Goal: Transaction & Acquisition: Purchase product/service

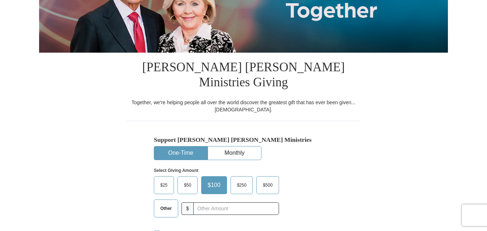
scroll to position [128, 0]
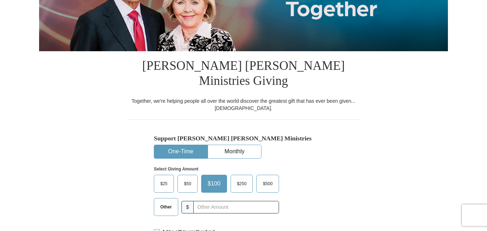
click at [166, 179] on span "$25" at bounding box center [164, 184] width 14 height 11
click at [0, 0] on input "$25" at bounding box center [0, 0] width 0 height 0
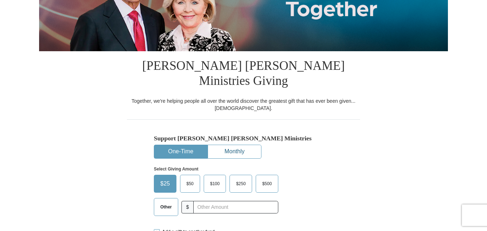
click at [227, 145] on button "Monthly" at bounding box center [234, 151] width 53 height 13
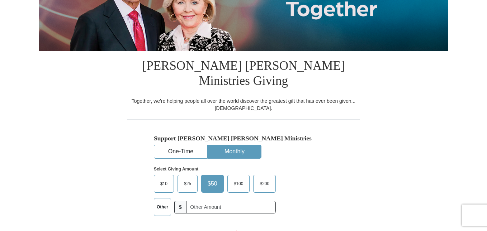
click at [185, 179] on span "$25" at bounding box center [187, 184] width 14 height 11
click at [0, 0] on input "$25" at bounding box center [0, 0] width 0 height 0
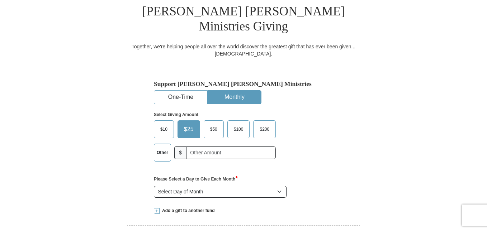
scroll to position [185, 0]
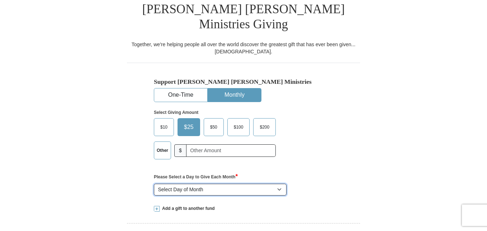
click at [279, 184] on select "Select Day of Month 1 2 3 4 5 6 7 8 9 10 11 12 13 14 15 16 17 18 19 20 21 22 23…" at bounding box center [220, 190] width 133 height 12
select select "5"
click at [154, 184] on select "Select Day of Month 1 2 3 4 5 6 7 8 9 10 11 12 13 14 15 16 17 18 19 20 21 22 23…" at bounding box center [220, 190] width 133 height 12
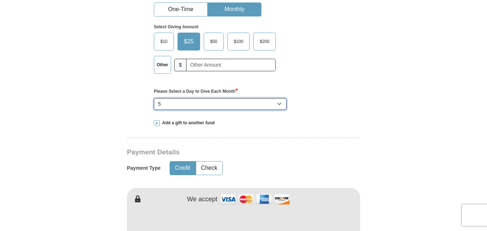
scroll to position [272, 0]
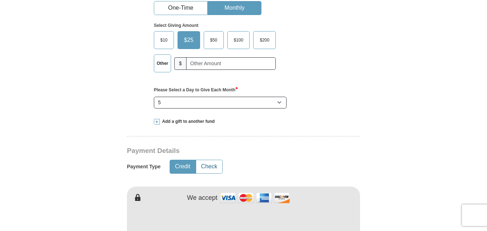
click at [218, 160] on button "Check" at bounding box center [209, 166] width 26 height 13
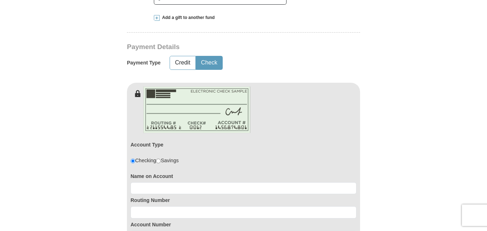
scroll to position [376, 0]
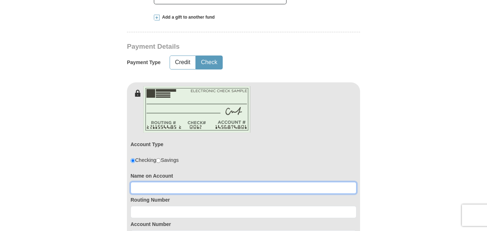
click at [207, 182] on input at bounding box center [243, 188] width 226 height 12
type input "Anthony T. or Brenda M. Robinson"
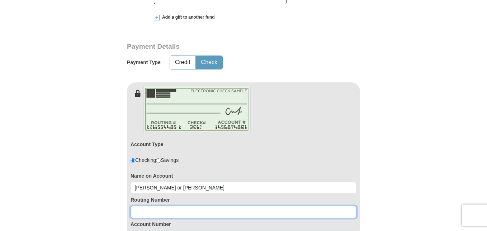
click at [185, 206] on input at bounding box center [243, 212] width 226 height 12
type input "303072793"
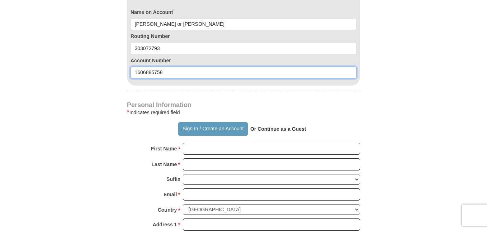
scroll to position [540, 0]
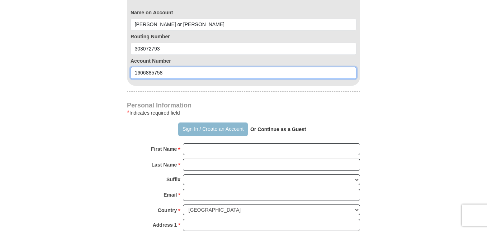
type input "1606885758"
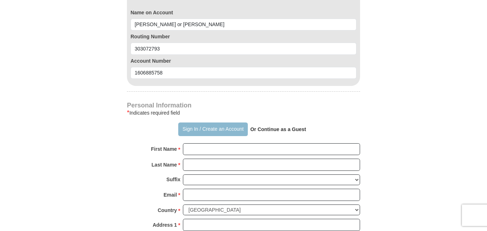
click at [196, 123] on button "Sign In / Create an Account" at bounding box center [212, 130] width 69 height 14
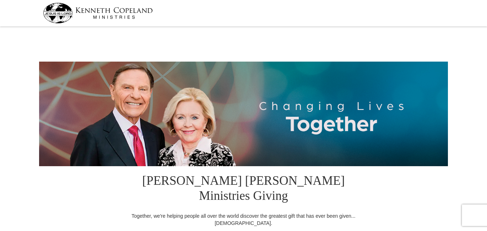
select select "OK"
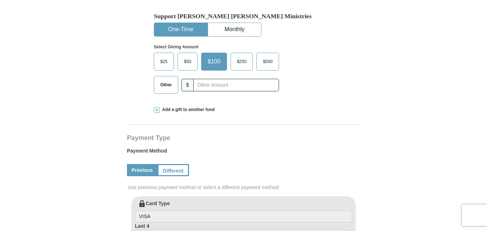
scroll to position [237, 0]
click at [165, 57] on span "$25" at bounding box center [164, 62] width 14 height 11
click at [0, 0] on input "$25" at bounding box center [0, 0] width 0 height 0
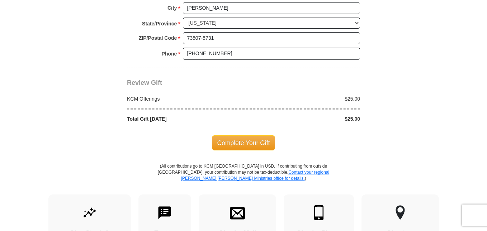
scroll to position [626, 0]
click at [239, 135] on span "Complete Your Gift" at bounding box center [243, 142] width 63 height 15
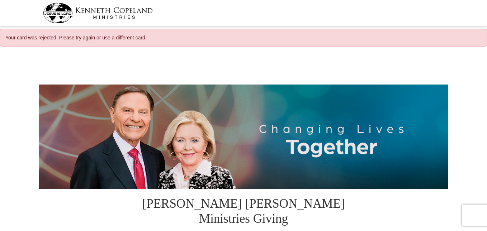
select select "OK"
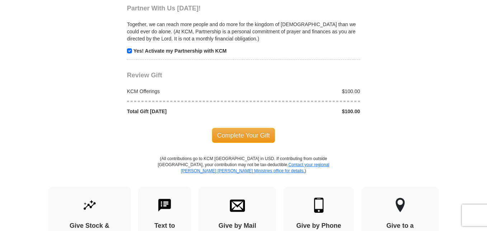
scroll to position [722, 0]
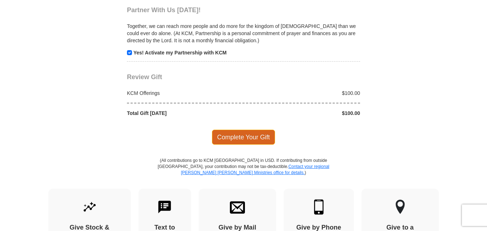
click at [237, 130] on span "Complete Your Gift" at bounding box center [243, 137] width 63 height 15
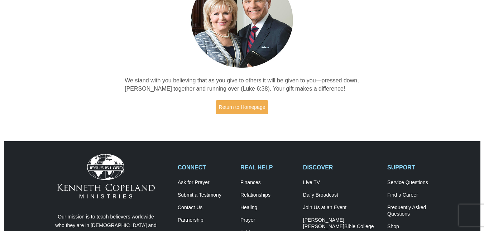
scroll to position [87, 0]
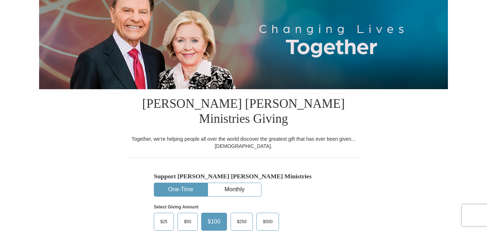
select select "OK"
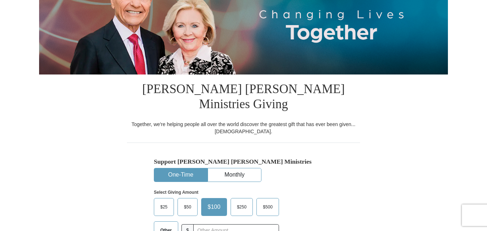
scroll to position [114, 0]
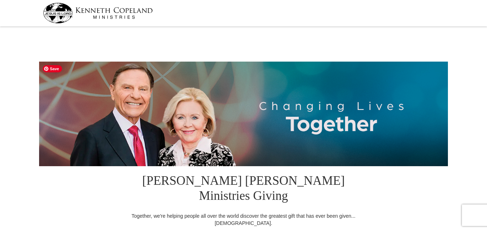
select select "OK"
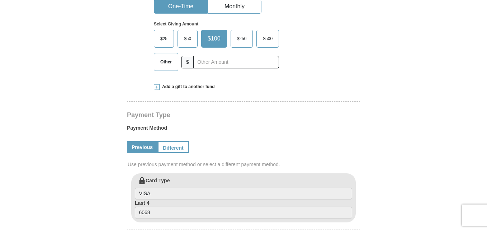
scroll to position [260, 0]
click at [162, 34] on span "$25" at bounding box center [164, 39] width 14 height 11
click at [0, 0] on input "$25" at bounding box center [0, 0] width 0 height 0
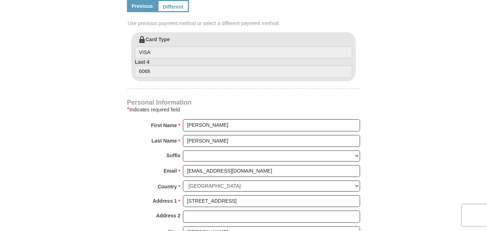
scroll to position [399, 0]
